Goal: Transaction & Acquisition: Download file/media

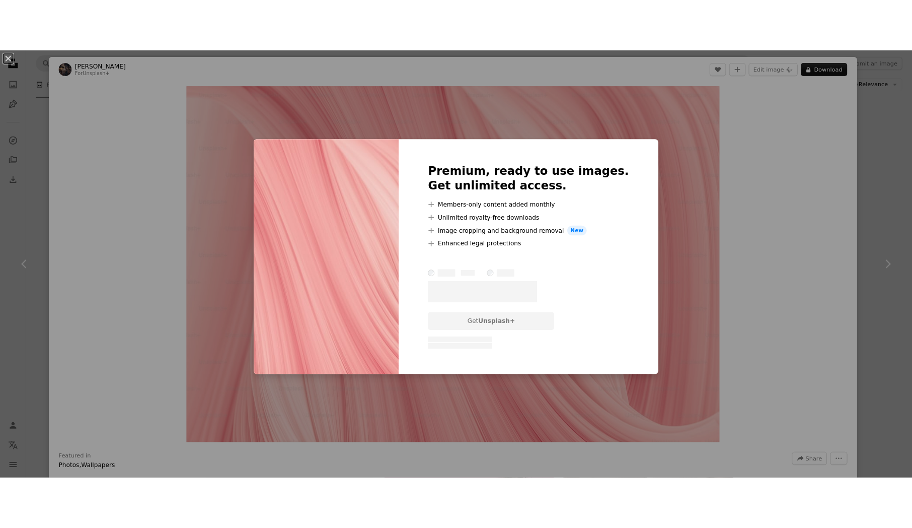
scroll to position [1237, 0]
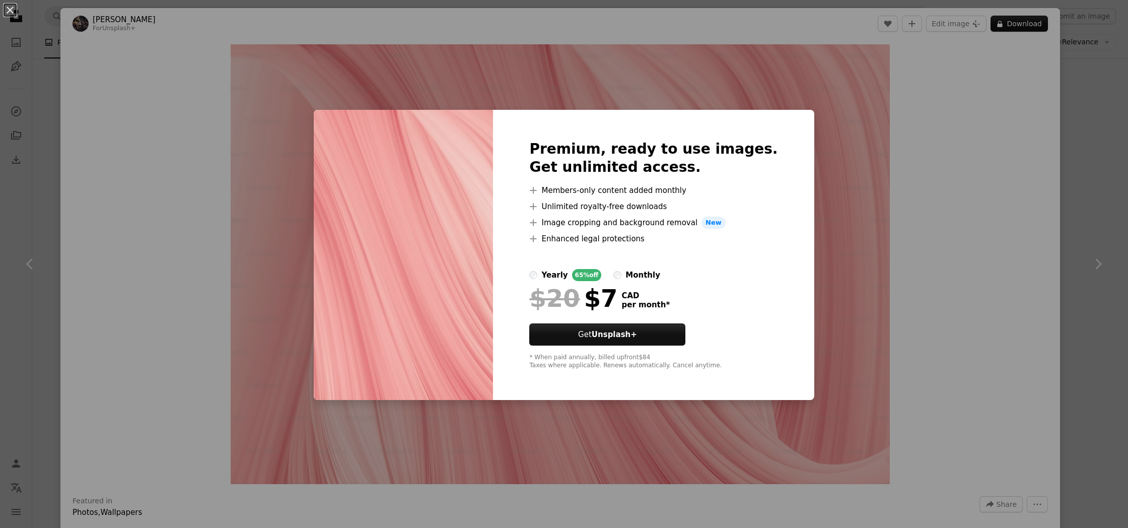
click at [971, 57] on div "An X shape Premium, ready to use images. Get unlimited access. A plus sign Memb…" at bounding box center [564, 264] width 1128 height 528
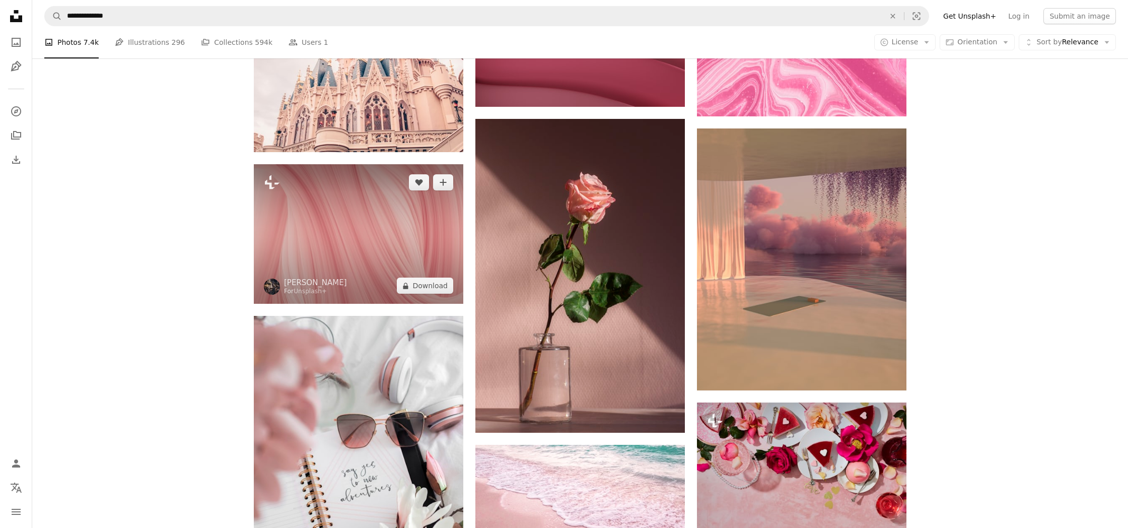
click at [333, 242] on img at bounding box center [358, 233] width 209 height 139
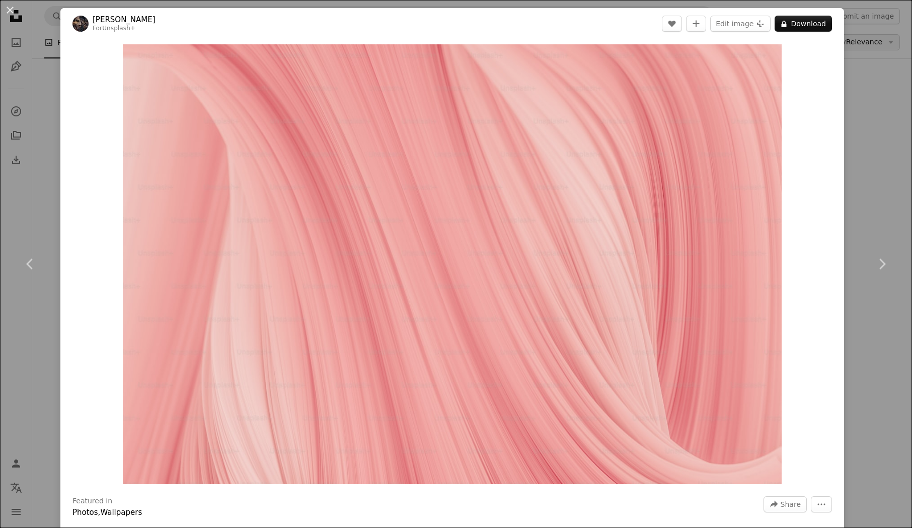
drag, startPoint x: 898, startPoint y: 40, endPoint x: 892, endPoint y: 40, distance: 6.1
click at [897, 40] on div "An X shape Chevron left Chevron right [PERSON_NAME] For Unsplash+ A heart A plu…" at bounding box center [456, 264] width 912 height 528
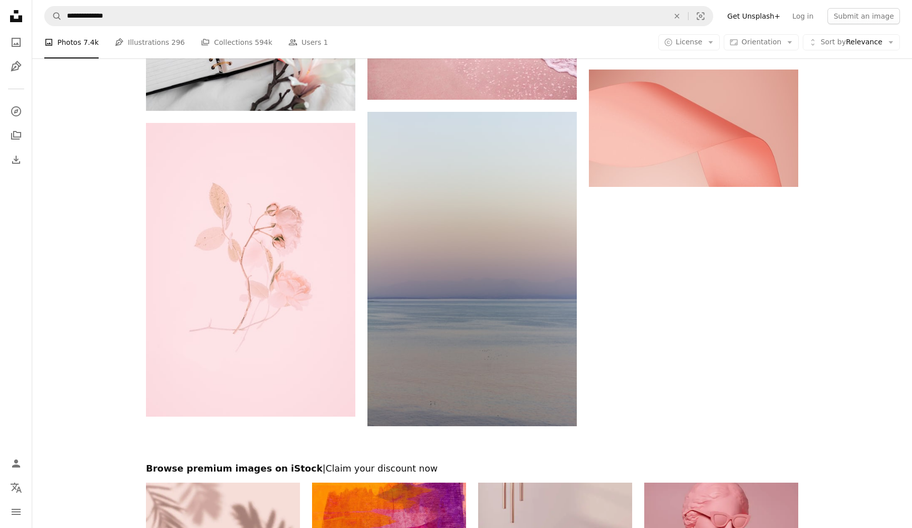
scroll to position [1648, 0]
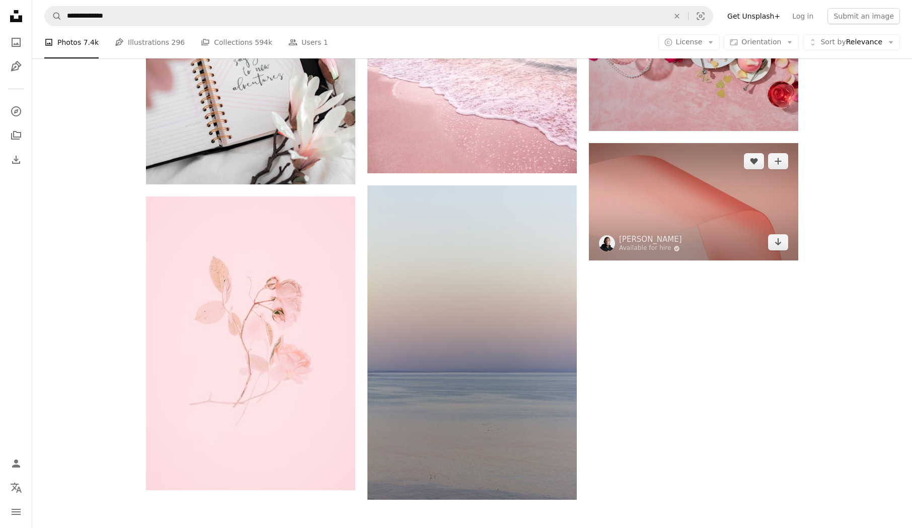
click at [684, 207] on img at bounding box center [693, 202] width 209 height 118
